Goal: Task Accomplishment & Management: Complete application form

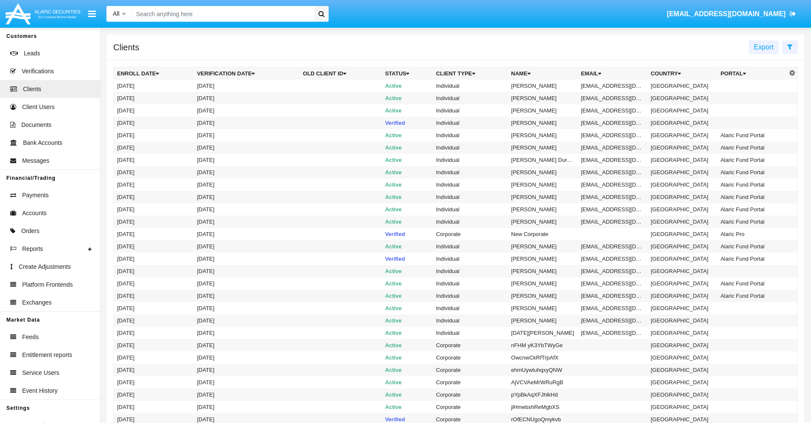
click at [789, 46] on icon at bounding box center [790, 46] width 6 height 7
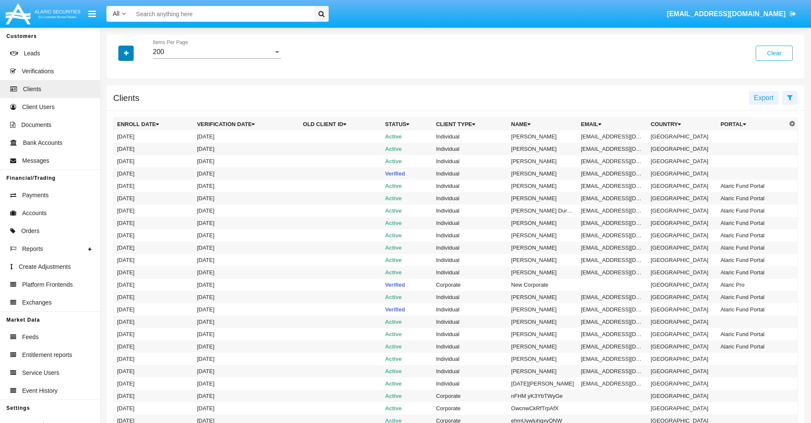
click at [126, 53] on icon "button" at bounding box center [126, 53] width 5 height 6
click at [132, 145] on span "Email" at bounding box center [132, 145] width 17 height 10
click at [117, 148] on input "Email" at bounding box center [117, 148] width 0 height 0
checkbox input "true"
click at [126, 53] on icon "button" at bounding box center [126, 53] width 5 height 6
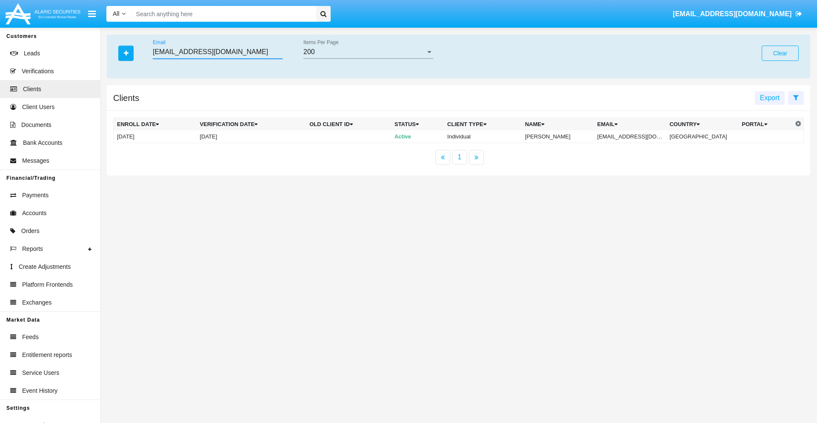
type input "[EMAIL_ADDRESS][DOMAIN_NAME]"
click at [636, 136] on td "[EMAIL_ADDRESS][DOMAIN_NAME]" at bounding box center [630, 136] width 72 height 13
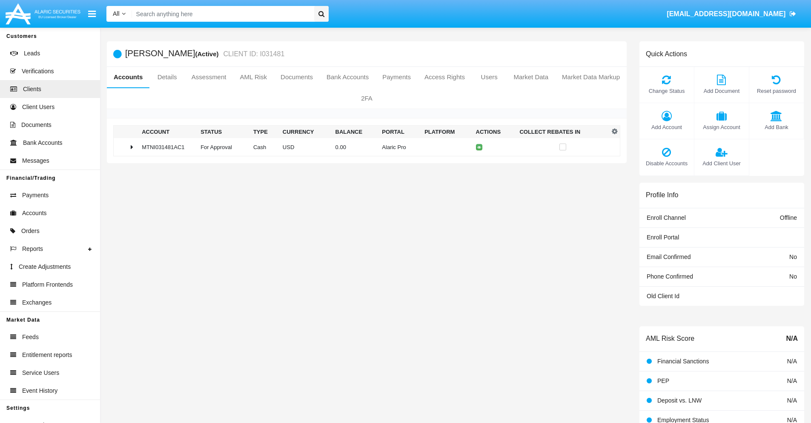
click at [776, 127] on span "Add Bank" at bounding box center [776, 127] width 46 height 8
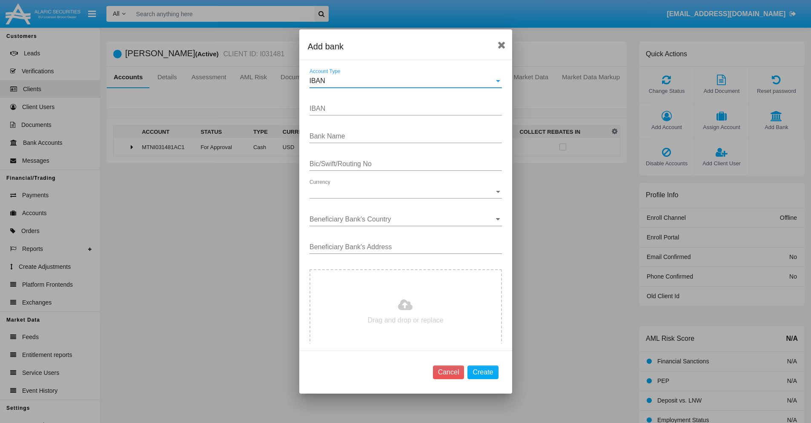
click at [402, 81] on div "IBAN" at bounding box center [401, 81] width 185 height 8
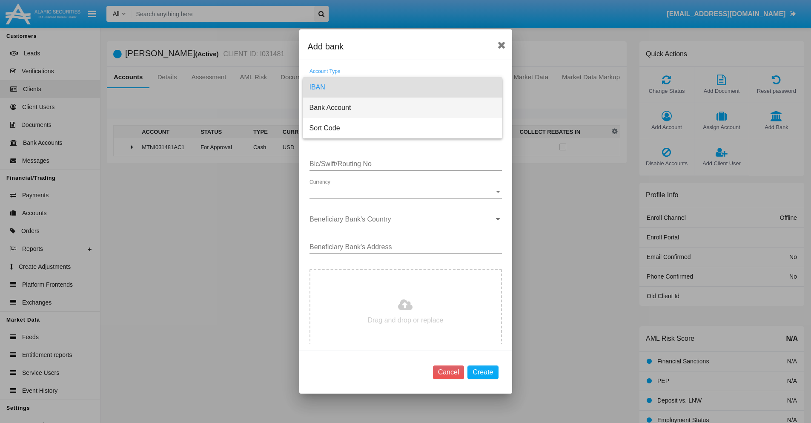
click at [402, 108] on span "Bank Account" at bounding box center [402, 107] width 186 height 20
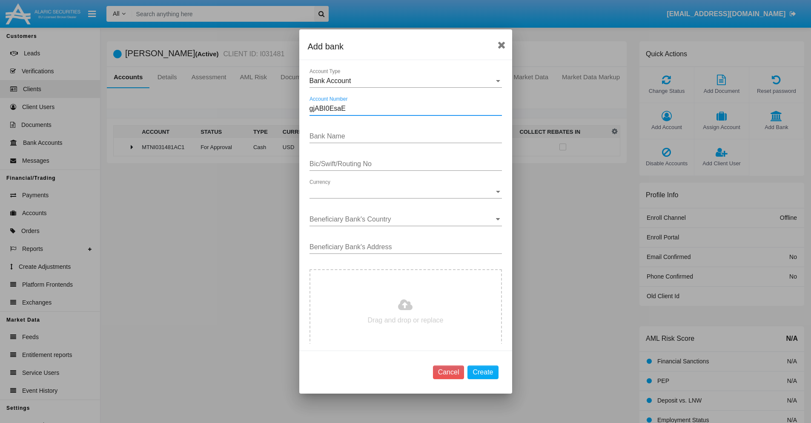
type input "gjABI0EsaE"
type input "WXGCuELzhNzQoNs"
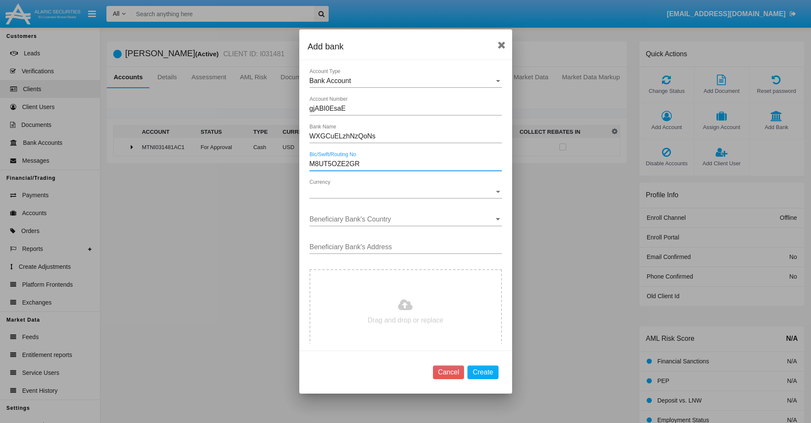
type input "M8UT5OZE2GR"
click at [402, 192] on span "Currency" at bounding box center [401, 192] width 185 height 8
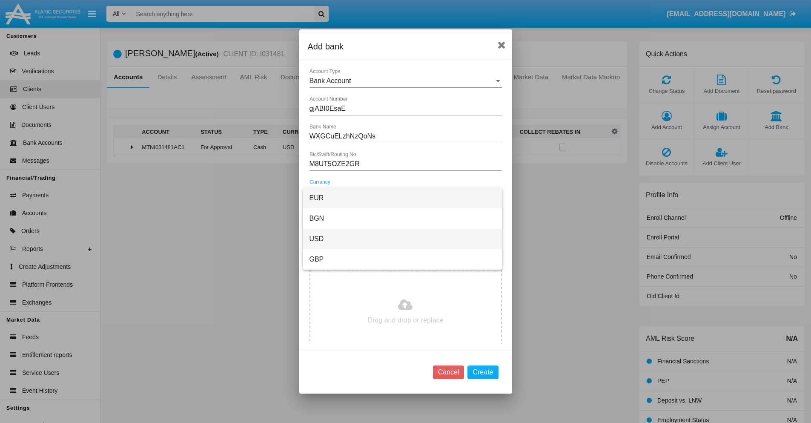
click at [402, 239] on span "USD" at bounding box center [402, 239] width 186 height 20
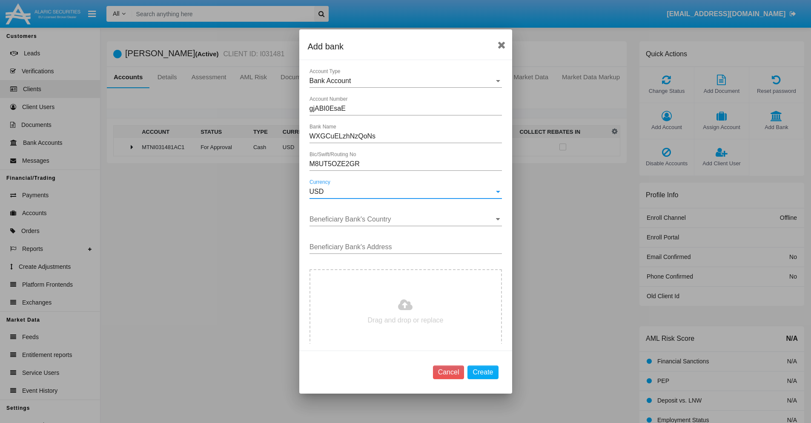
click at [402, 219] on input "Beneficiary Bank's Country" at bounding box center [405, 219] width 192 height 8
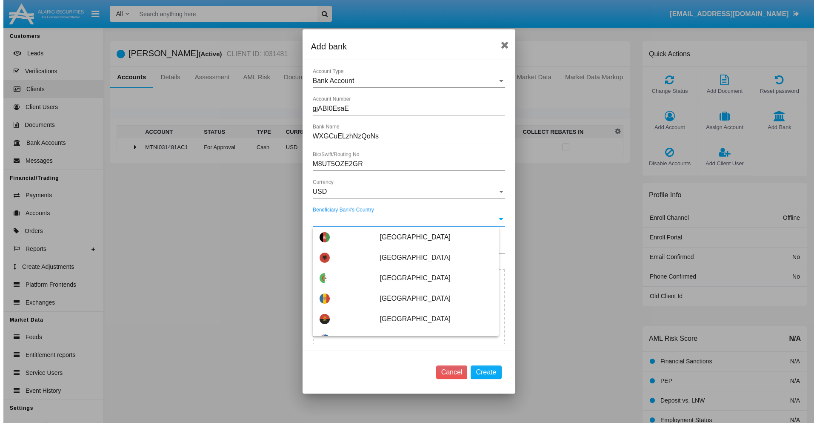
scroll to position [2199, 0]
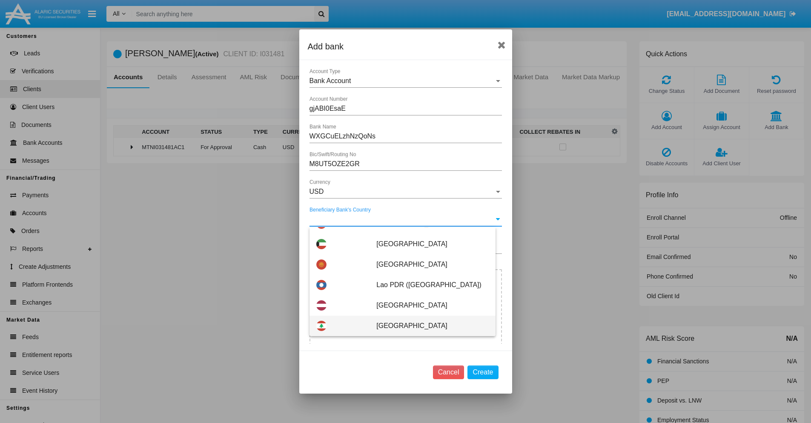
click at [428, 326] on span "Lebanon" at bounding box center [432, 325] width 112 height 20
type input "Lebanon"
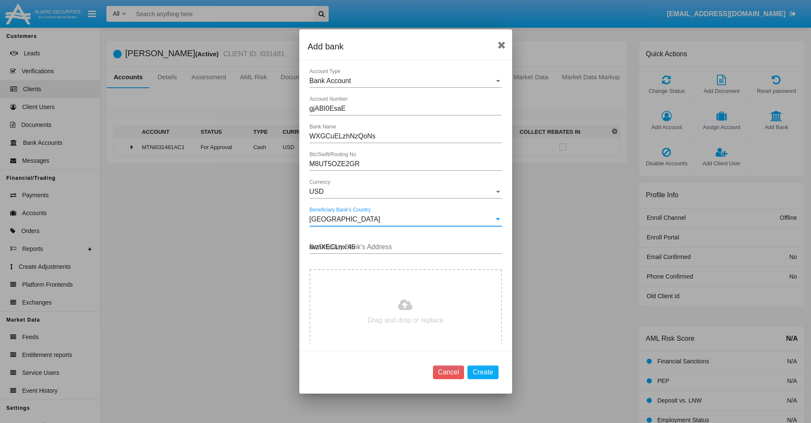
type input "iwzIXECLnx 457"
type input "C:\fakepath\bank-statement.png"
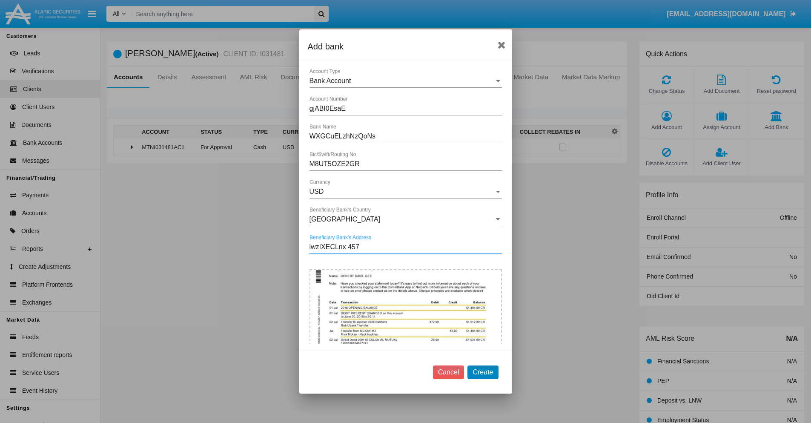
click at [483, 372] on button "Create" at bounding box center [482, 372] width 31 height 14
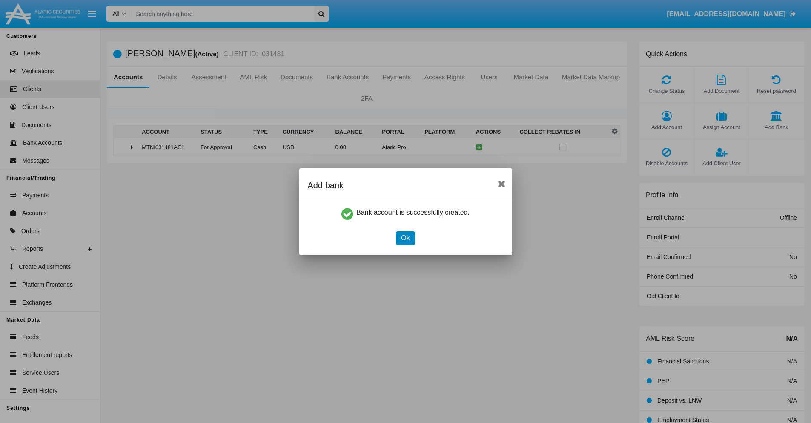
click at [405, 237] on button "Ok" at bounding box center [405, 238] width 19 height 14
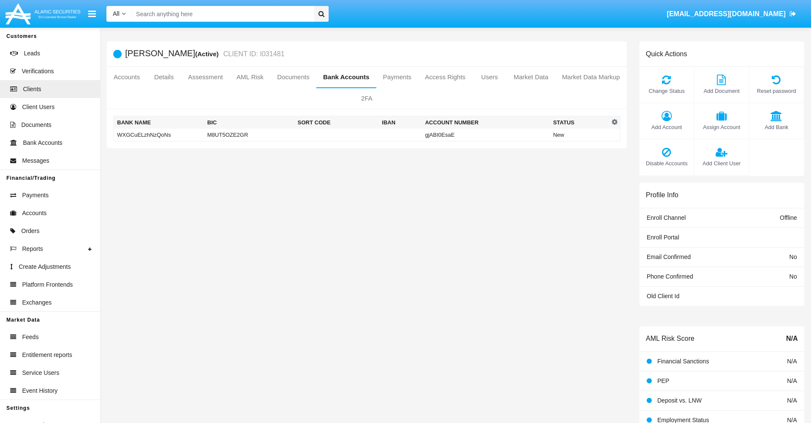
click at [158, 134] on td "WXGCuELzhNzQoNs" at bounding box center [159, 135] width 90 height 13
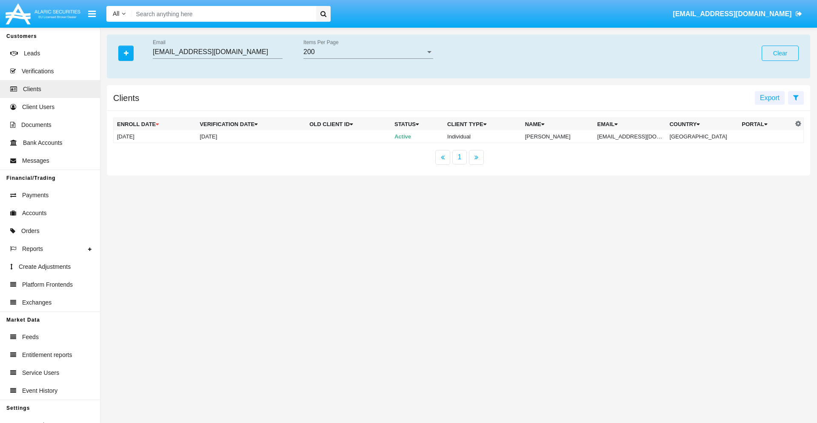
click at [780, 53] on button "Clear" at bounding box center [780, 53] width 37 height 15
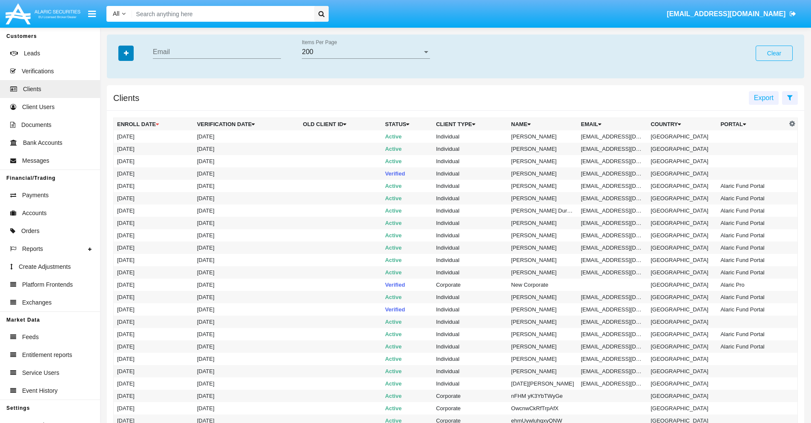
click at [126, 53] on icon "button" at bounding box center [126, 53] width 5 height 6
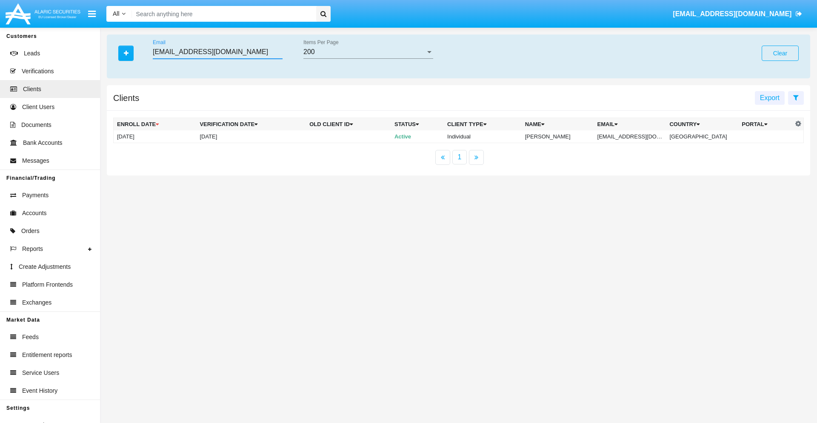
type input "[EMAIL_ADDRESS][DOMAIN_NAME]"
click at [636, 136] on td "[EMAIL_ADDRESS][DOMAIN_NAME]" at bounding box center [630, 136] width 72 height 13
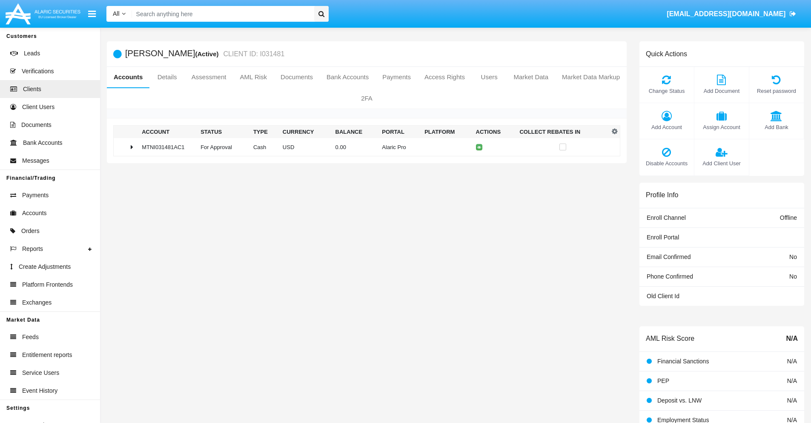
click at [776, 127] on span "Add Bank" at bounding box center [776, 127] width 46 height 8
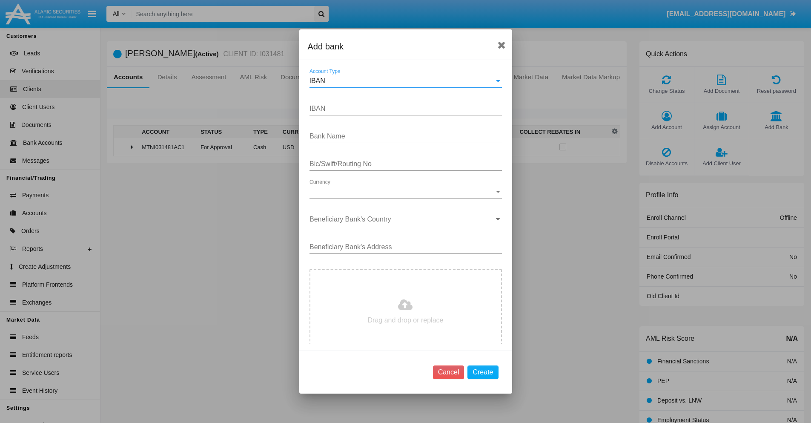
click at [402, 81] on div "IBAN" at bounding box center [401, 81] width 185 height 8
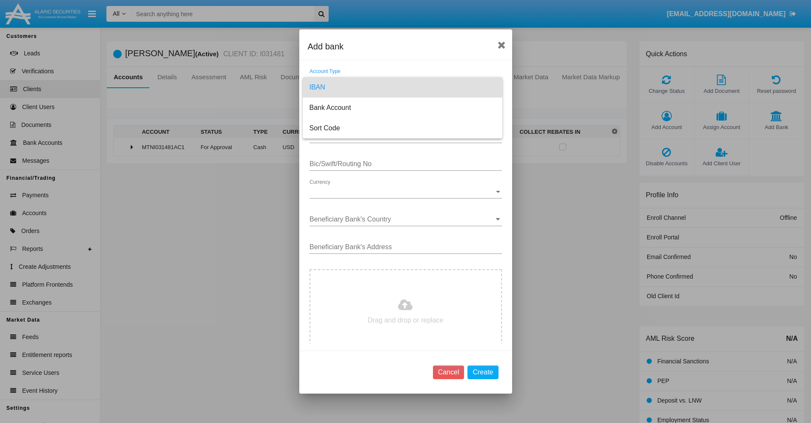
click at [402, 87] on span "IBAN" at bounding box center [402, 87] width 186 height 20
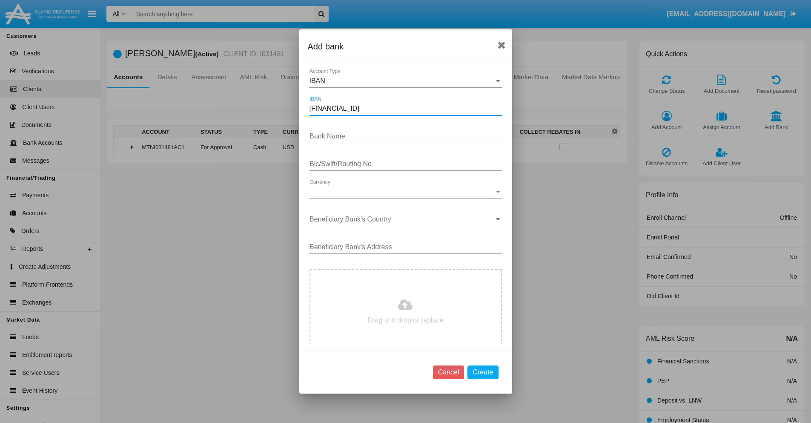
type input "[FINANCIAL_ID]"
type input "OBPysRqacoWQSQl"
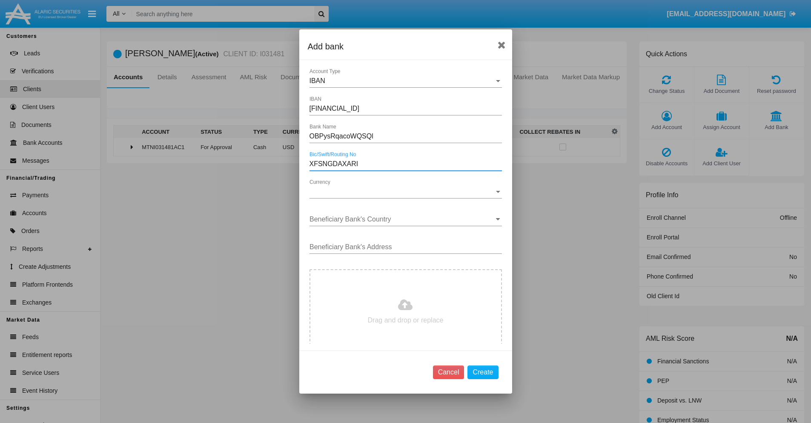
type input "XFSNGDAXARI"
click at [402, 192] on span "Currency" at bounding box center [401, 192] width 185 height 8
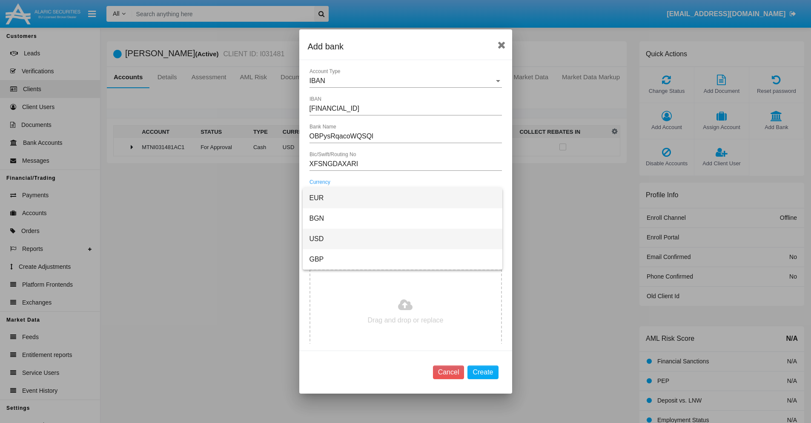
click at [402, 239] on span "USD" at bounding box center [402, 239] width 186 height 20
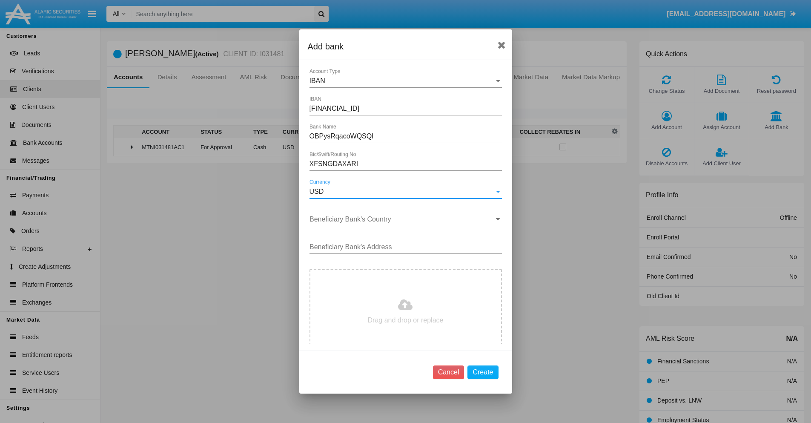
click at [402, 219] on input "Beneficiary Bank's Country" at bounding box center [405, 219] width 192 height 8
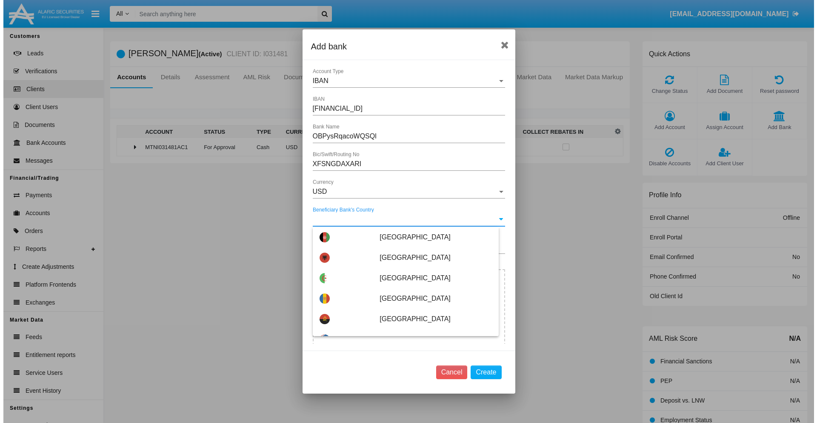
scroll to position [3466, 0]
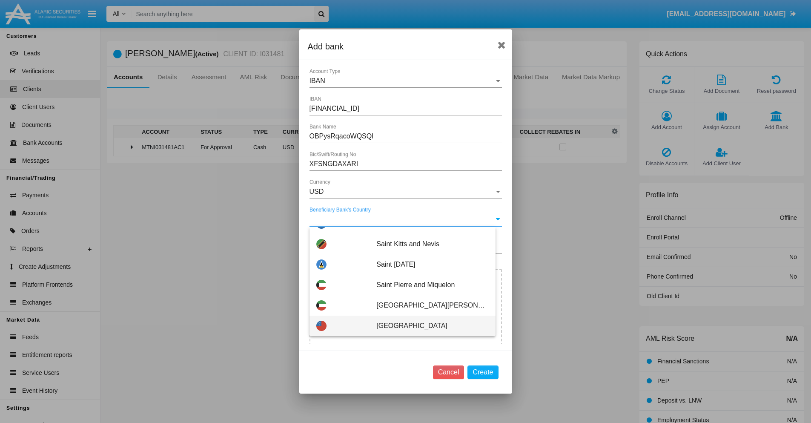
click at [428, 326] on span "Samoa" at bounding box center [432, 325] width 112 height 20
type input "Samoa"
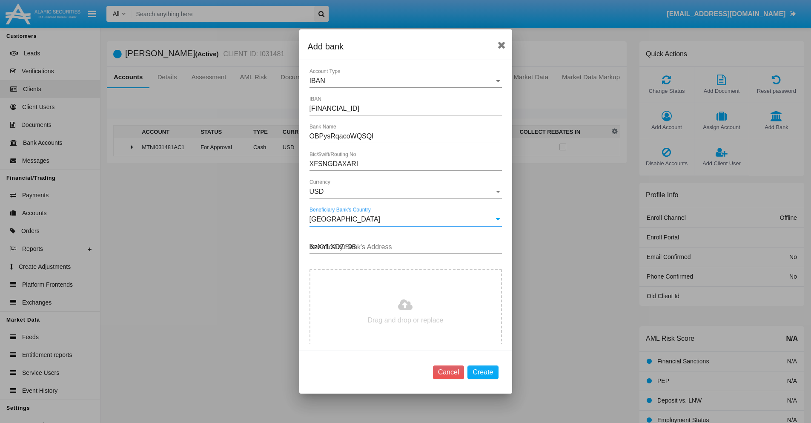
type input "lxzXYLXDZr 959"
type input "C:\fakepath\bank-statement.png"
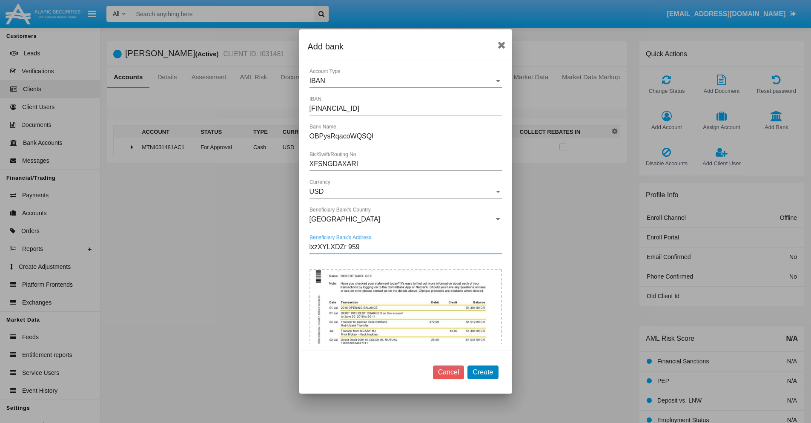
click at [483, 372] on button "Create" at bounding box center [482, 372] width 31 height 14
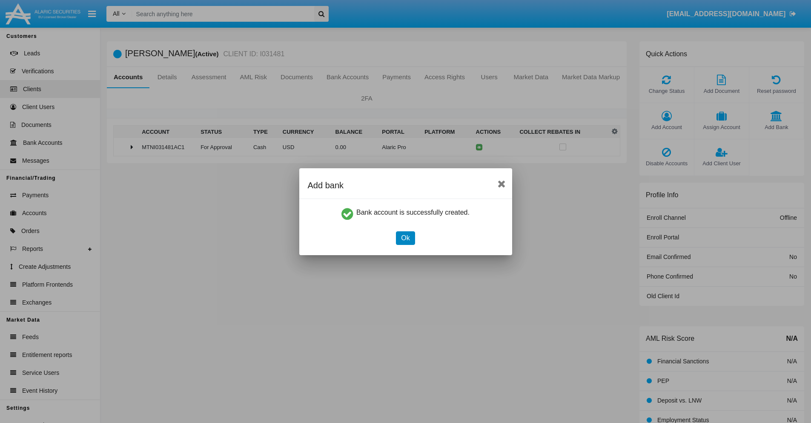
click at [405, 237] on button "Ok" at bounding box center [405, 238] width 19 height 14
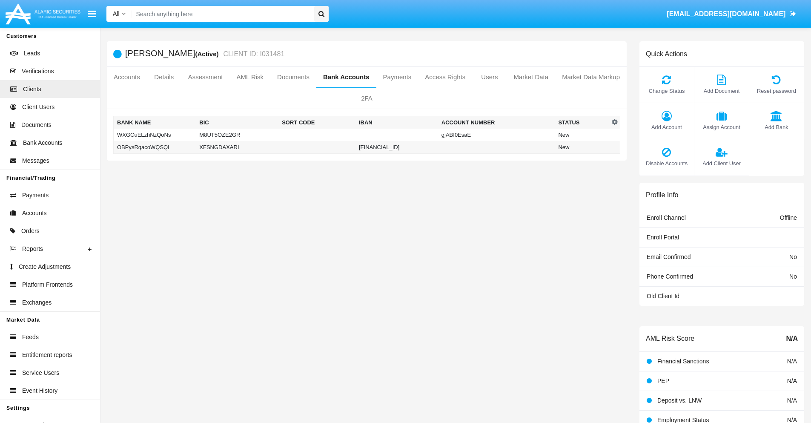
click at [154, 147] on td "OBPysRqacoWQSQl" at bounding box center [155, 147] width 83 height 13
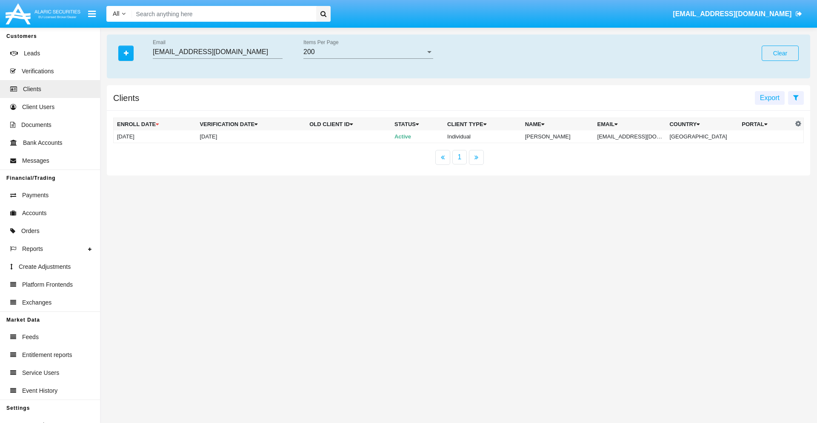
click at [780, 53] on button "Clear" at bounding box center [780, 53] width 37 height 15
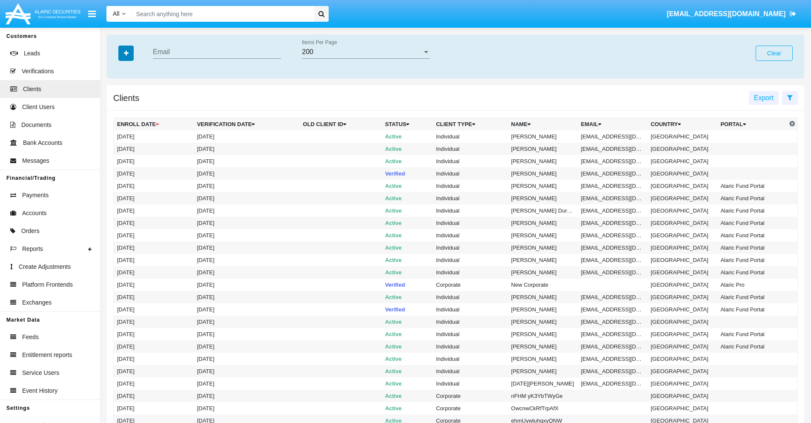
click at [126, 53] on icon "button" at bounding box center [126, 53] width 5 height 6
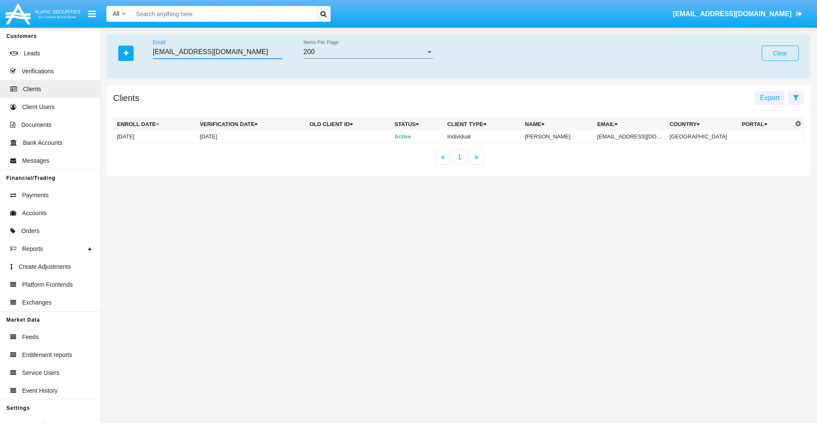
type input "[EMAIL_ADDRESS][DOMAIN_NAME]"
click at [636, 136] on td "[EMAIL_ADDRESS][DOMAIN_NAME]" at bounding box center [630, 136] width 72 height 13
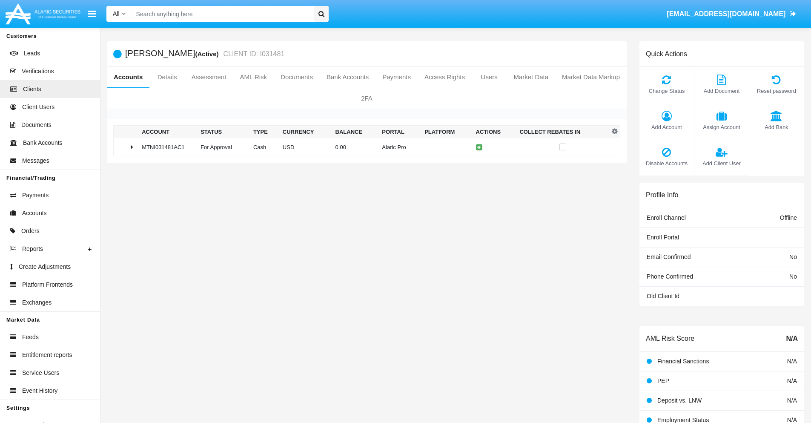
click at [776, 127] on span "Add Bank" at bounding box center [776, 127] width 46 height 8
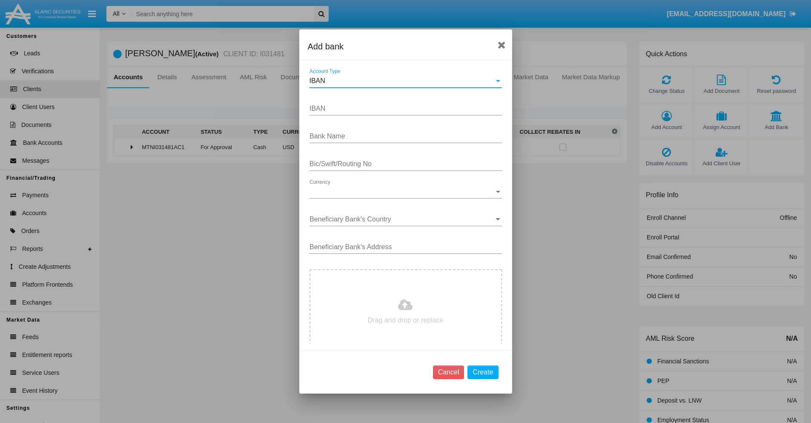
click at [402, 81] on div "IBAN" at bounding box center [401, 81] width 185 height 8
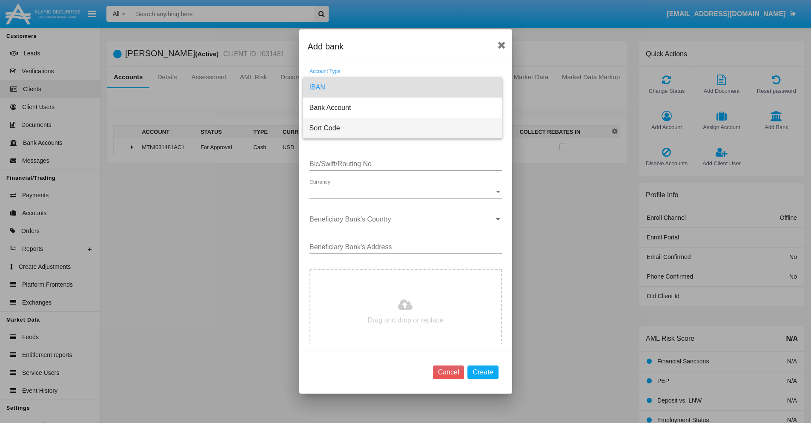
click at [402, 128] on span "Sort Code" at bounding box center [402, 128] width 186 height 20
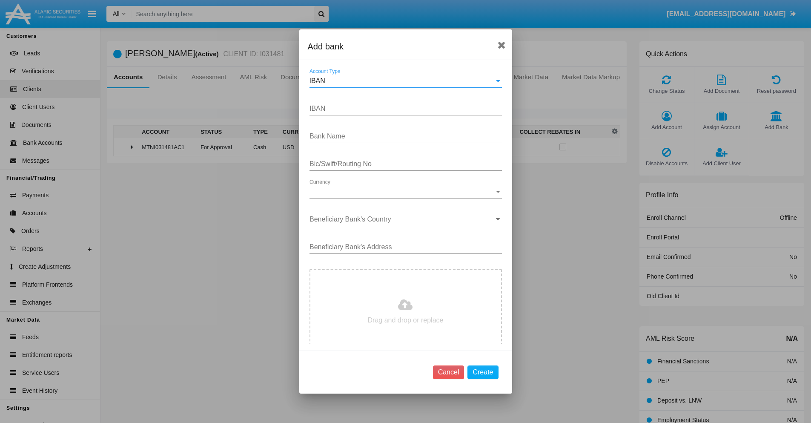
type input "[GEOGRAPHIC_DATA]"
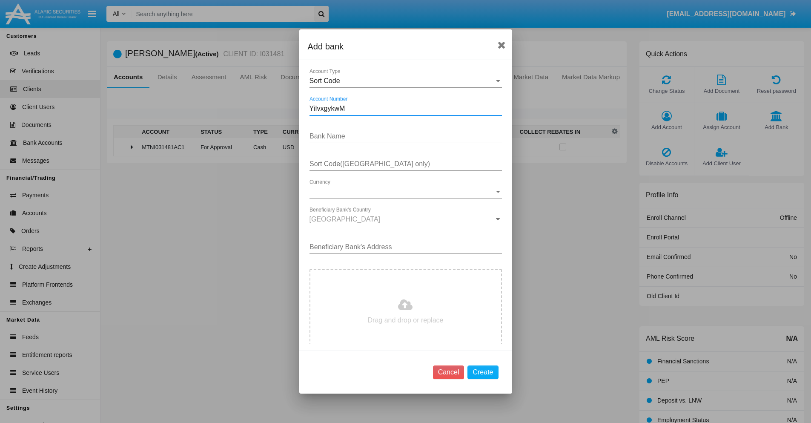
type input "YiIvxgykwM"
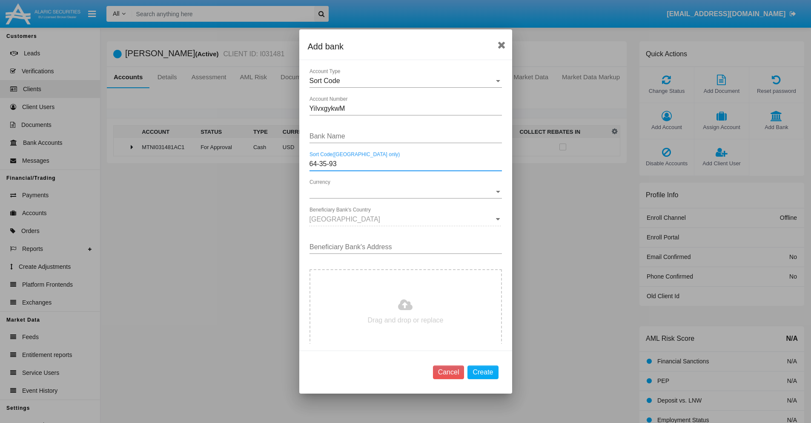
type input "64-35-93"
type input "VMdNtFnANZkzXwt"
click at [402, 192] on span "Currency" at bounding box center [401, 192] width 185 height 8
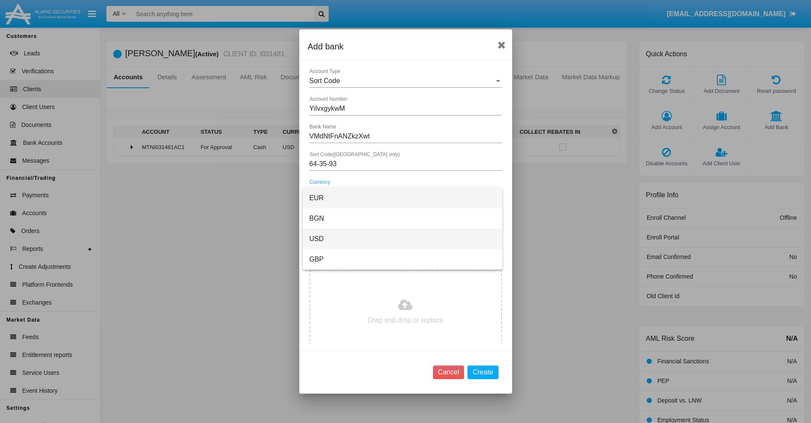
click at [402, 239] on span "USD" at bounding box center [402, 239] width 186 height 20
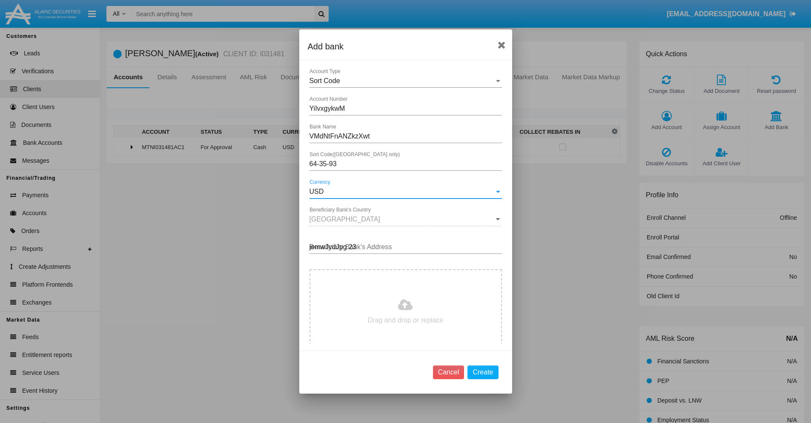
type input "jemwJydJpg 234"
type input "C:\fakepath\bank-statement.png"
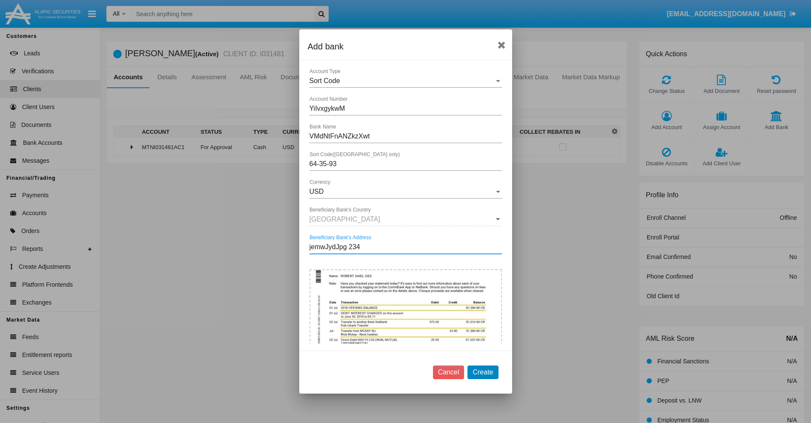
click at [483, 372] on button "Create" at bounding box center [482, 372] width 31 height 14
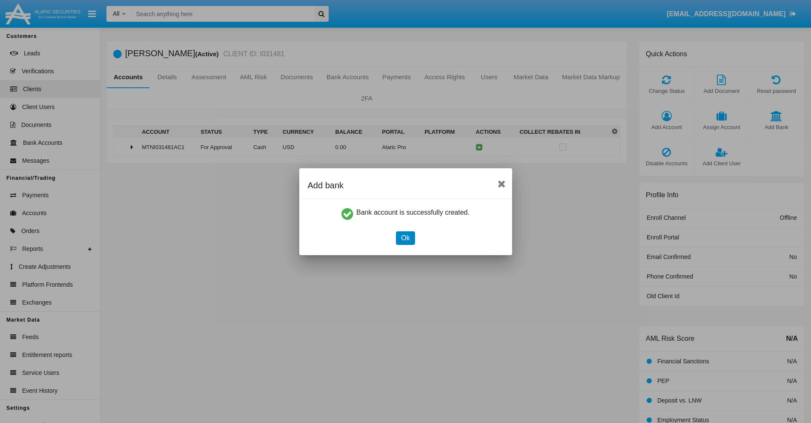
click at [405, 237] on button "Ok" at bounding box center [405, 238] width 19 height 14
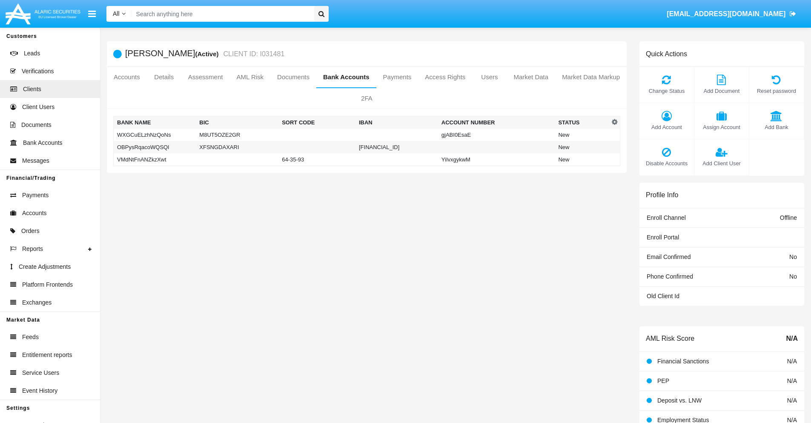
click at [154, 159] on td "VMdNtFnANZkzXwt" at bounding box center [155, 159] width 83 height 13
